Goal: Information Seeking & Learning: Learn about a topic

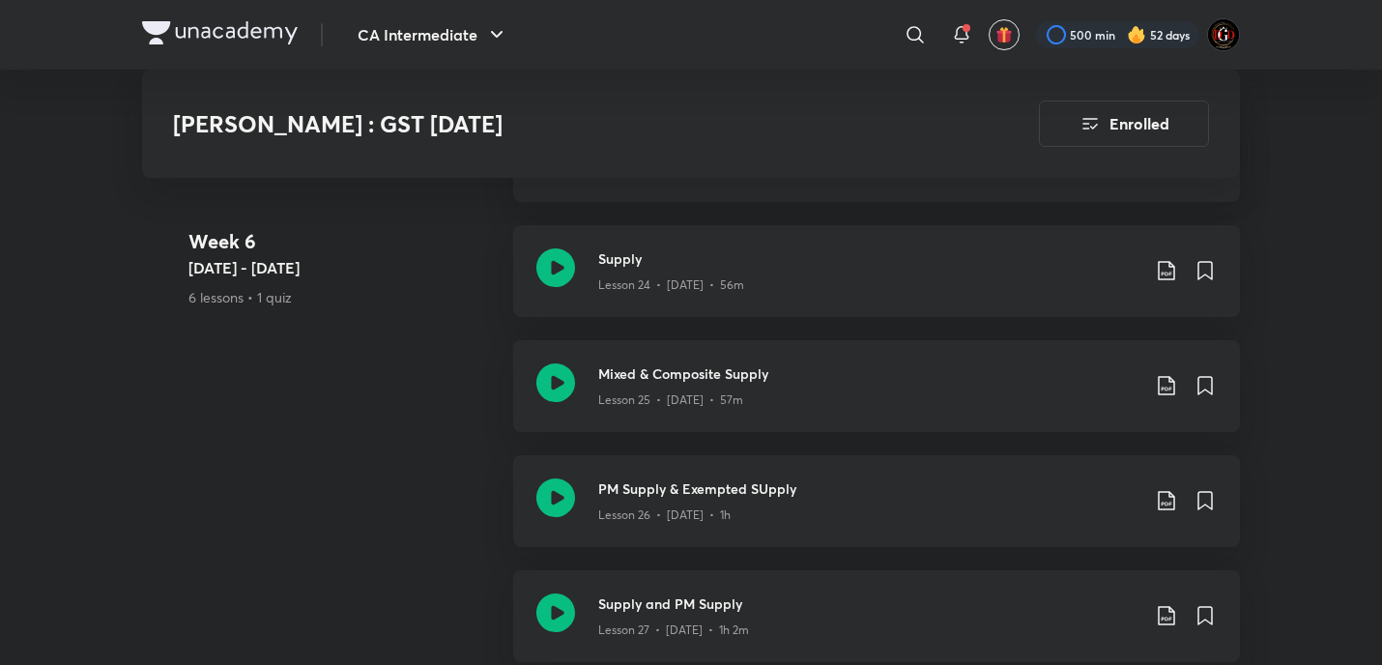
scroll to position [4617, 0]
